Goal: Navigation & Orientation: Understand site structure

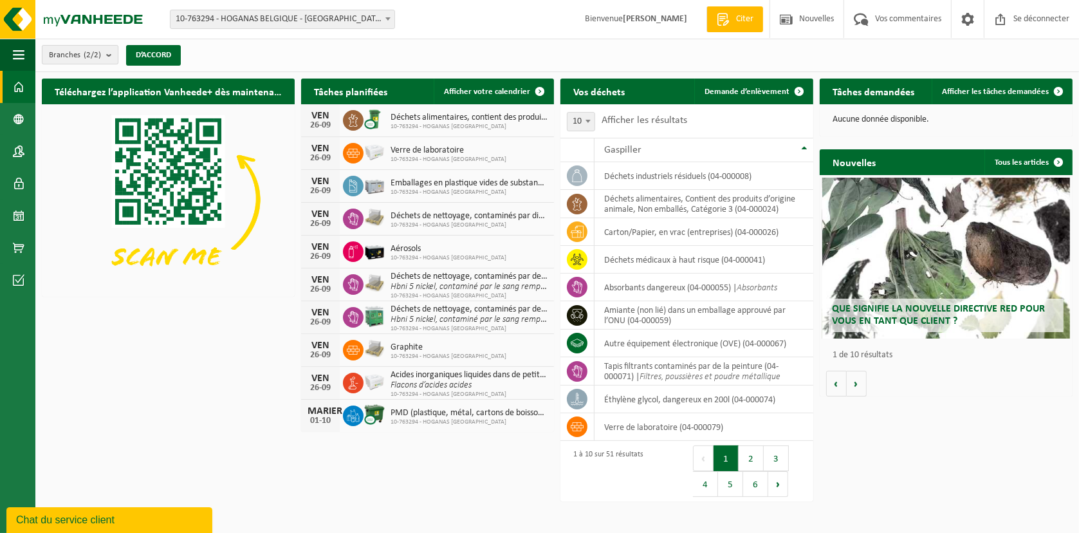
click at [111, 58] on b "submit" at bounding box center [112, 55] width 12 height 18
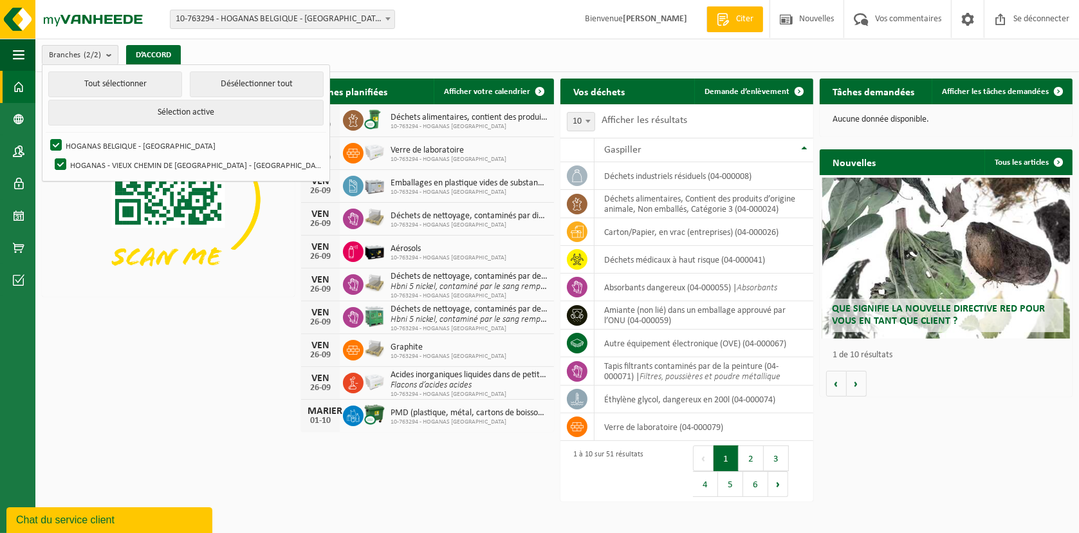
click at [111, 58] on b "submit" at bounding box center [112, 55] width 12 height 19
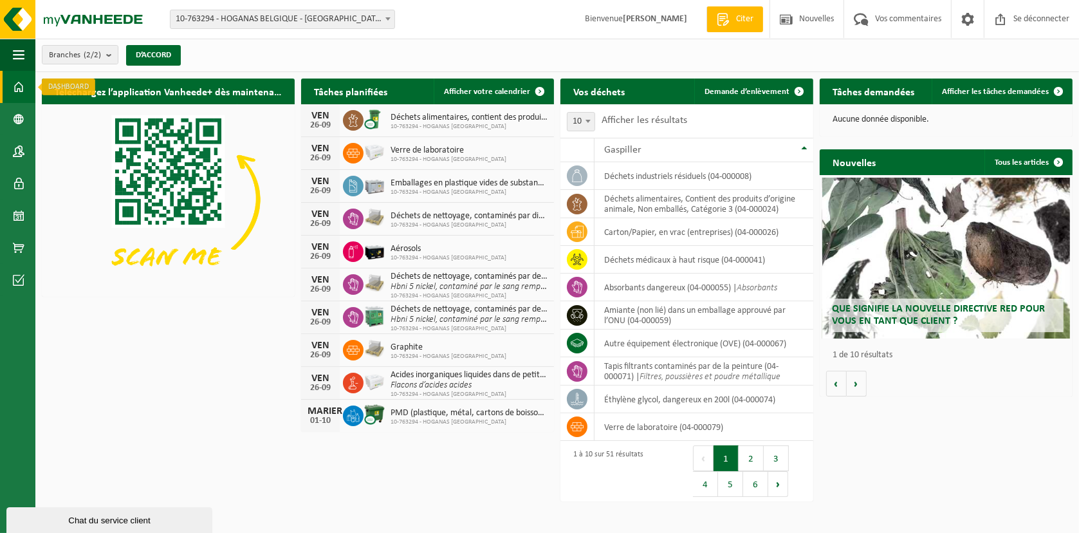
click at [22, 86] on span at bounding box center [19, 87] width 12 height 32
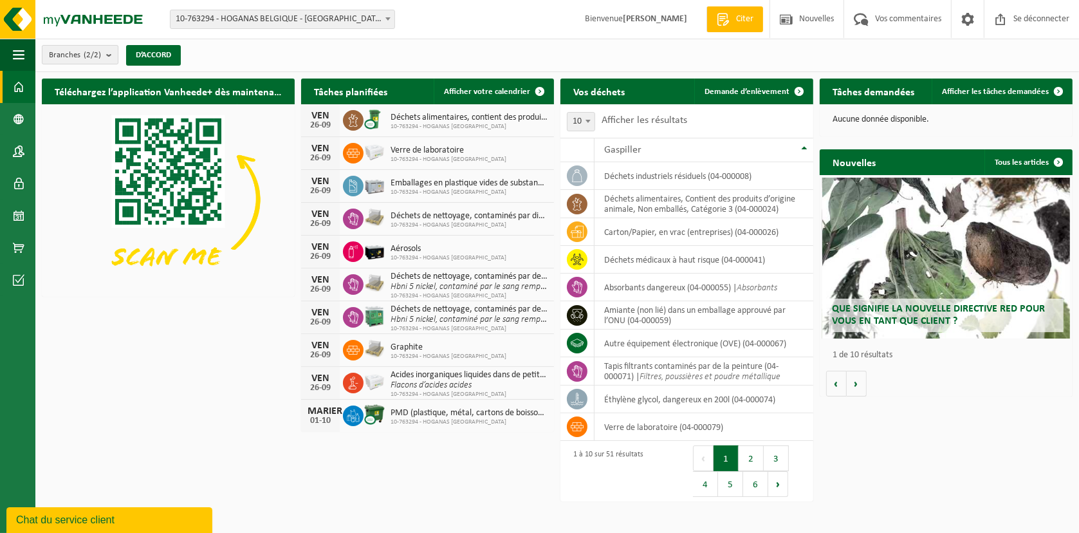
click at [112, 53] on b "submit" at bounding box center [112, 55] width 12 height 18
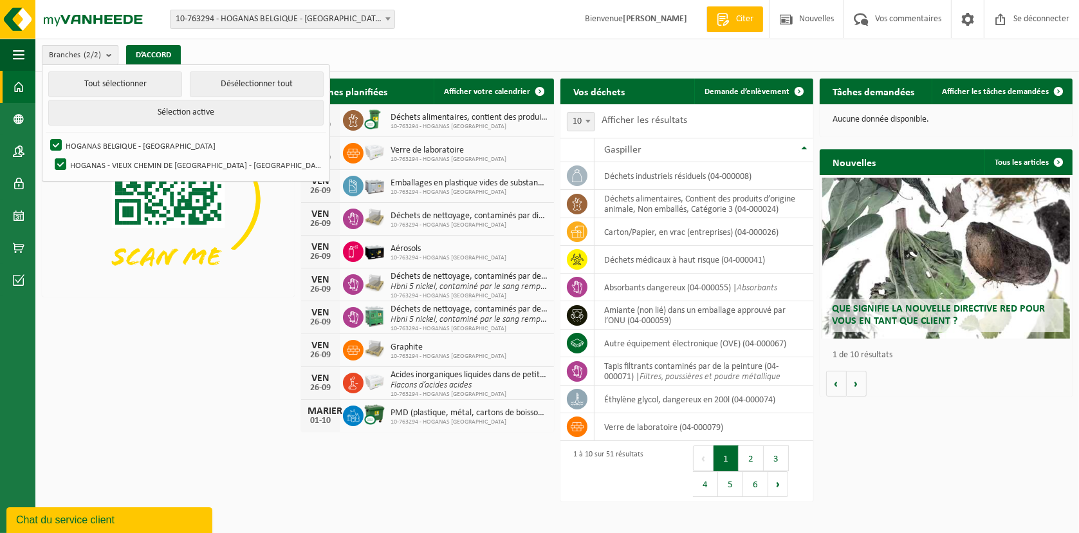
click at [112, 53] on b "submit" at bounding box center [112, 55] width 12 height 19
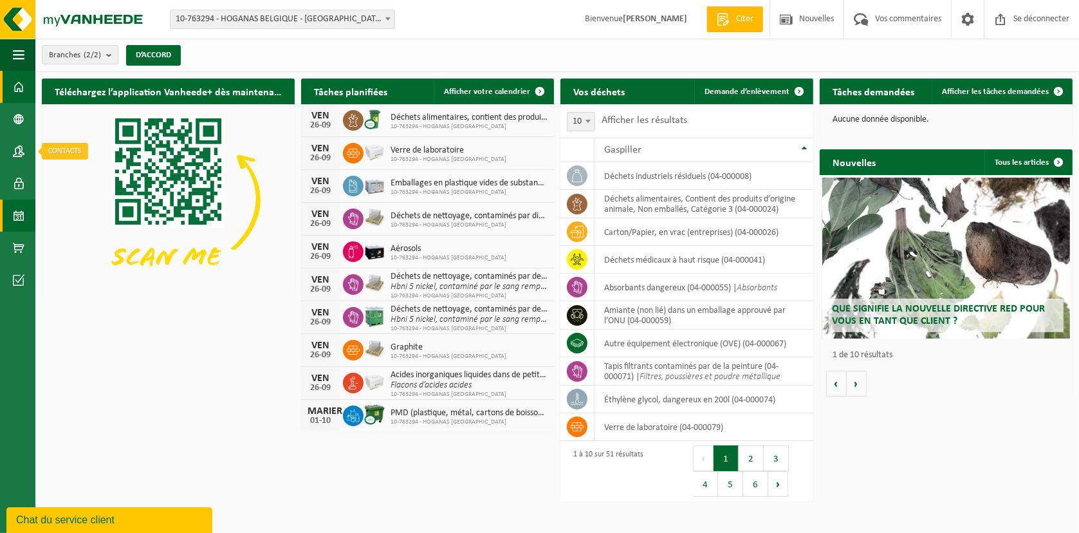
drag, startPoint x: 11, startPoint y: 152, endPoint x: 34, endPoint y: 201, distance: 54.7
click at [12, 152] on link "Contactpersonen" at bounding box center [17, 151] width 35 height 32
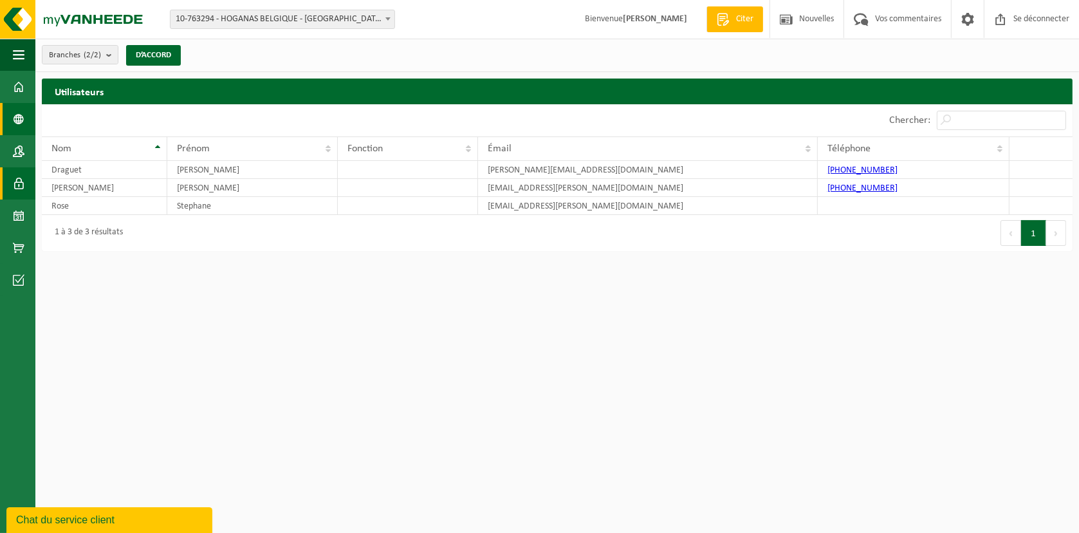
click at [23, 118] on span at bounding box center [19, 119] width 12 height 32
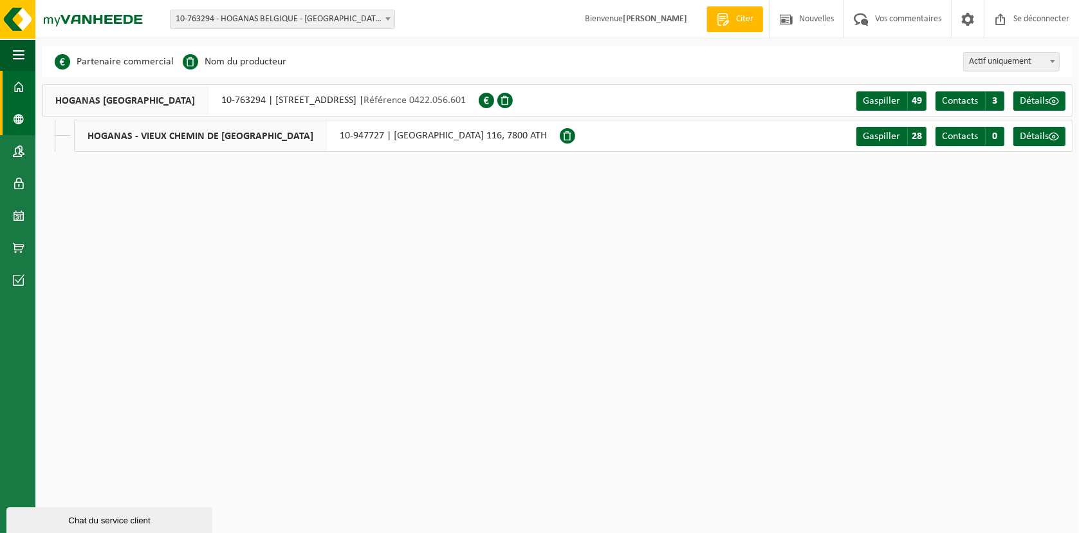
click at [15, 89] on span at bounding box center [19, 87] width 12 height 32
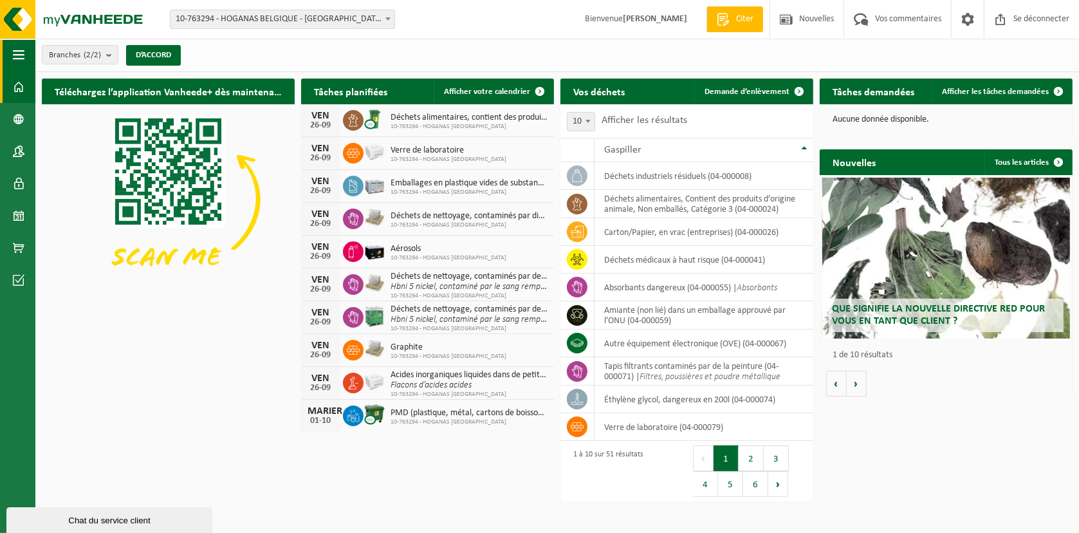
click at [21, 63] on span "button" at bounding box center [19, 55] width 12 height 32
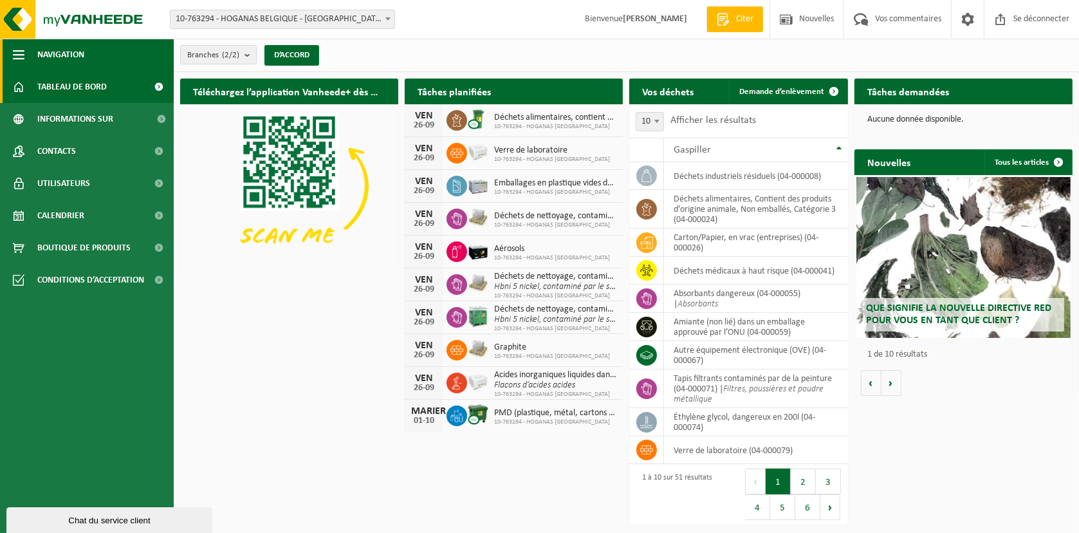
click at [17, 49] on span "button" at bounding box center [19, 55] width 12 height 32
